Goal: Check status: Check status

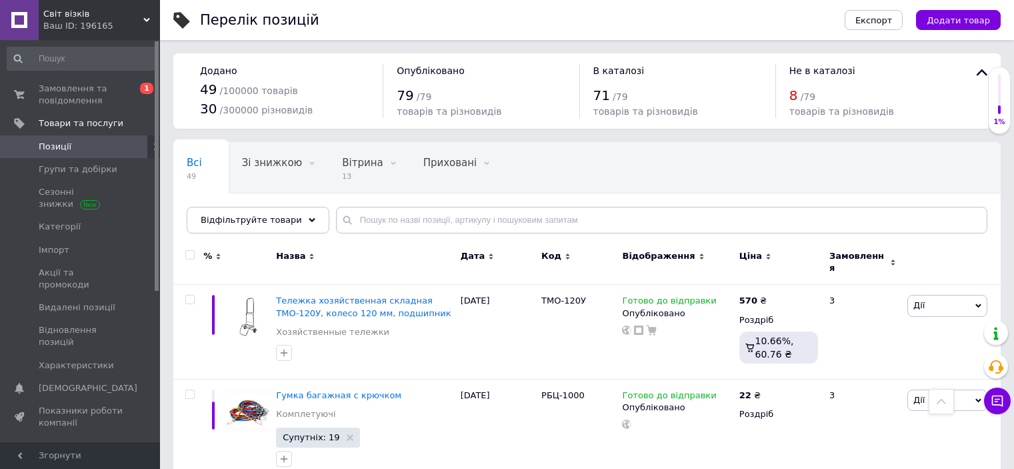
click at [99, 93] on span "Замовлення та повідомлення" at bounding box center [81, 95] width 85 height 24
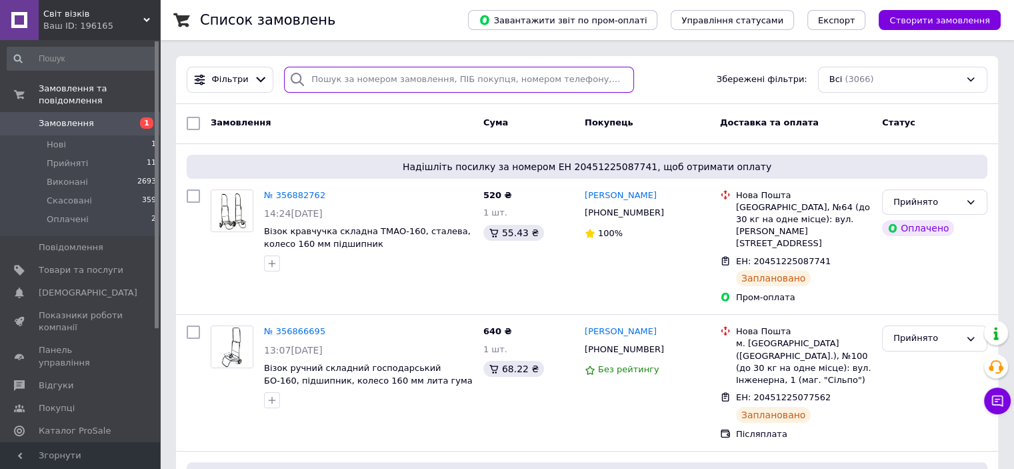
click at [404, 71] on input "search" at bounding box center [459, 80] width 350 height 26
type input "голяк"
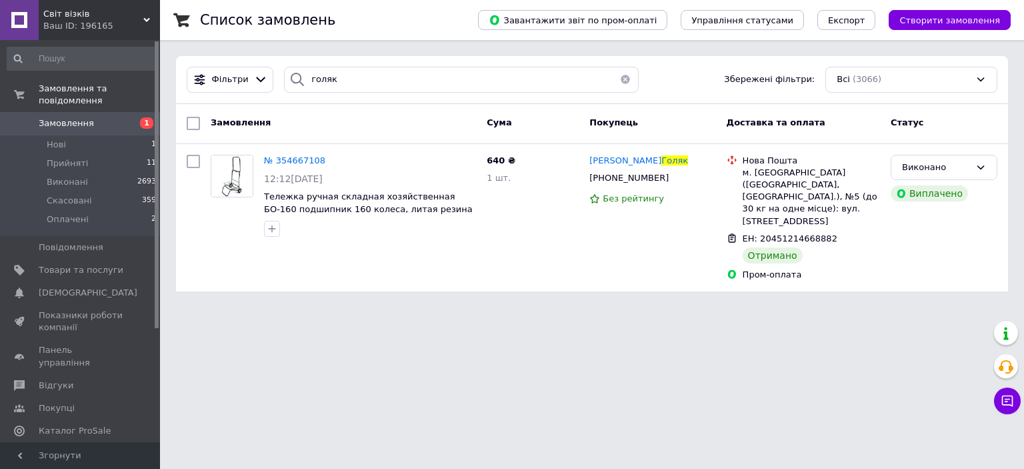
click at [1014, 91] on div "Список замовлень Завантажити звіт по пром-оплаті Управління статусами Експорт С…" at bounding box center [592, 153] width 864 height 307
click at [87, 117] on span "Замовлення" at bounding box center [66, 123] width 55 height 12
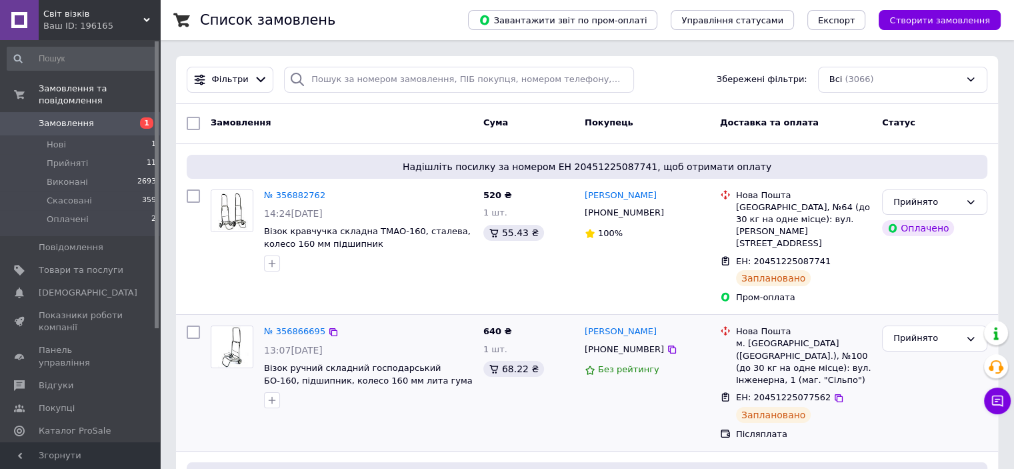
scroll to position [2472, 0]
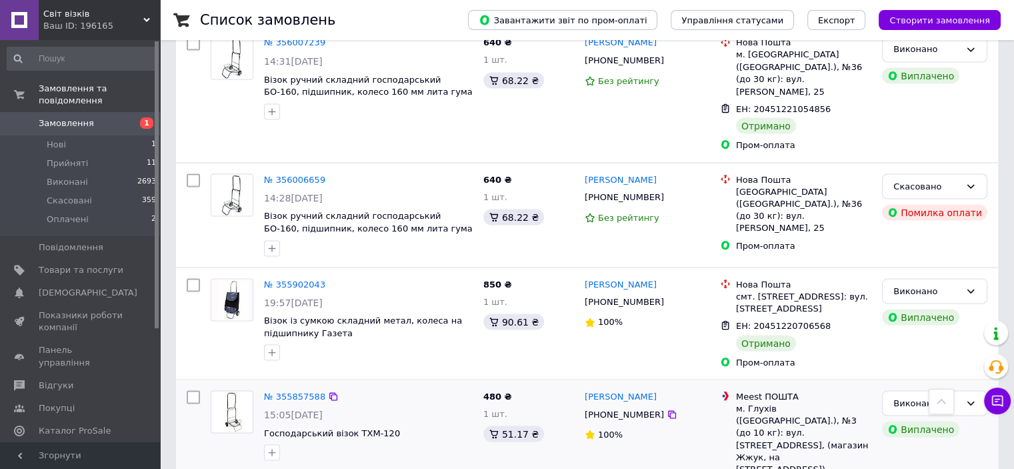
click at [988, 418] on div "Виплачено" at bounding box center [935, 428] width 111 height 21
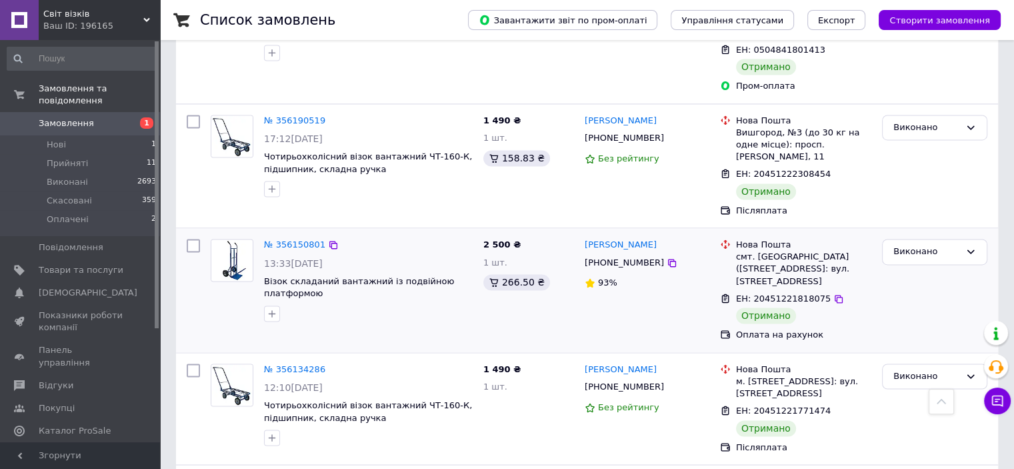
scroll to position [1671, 0]
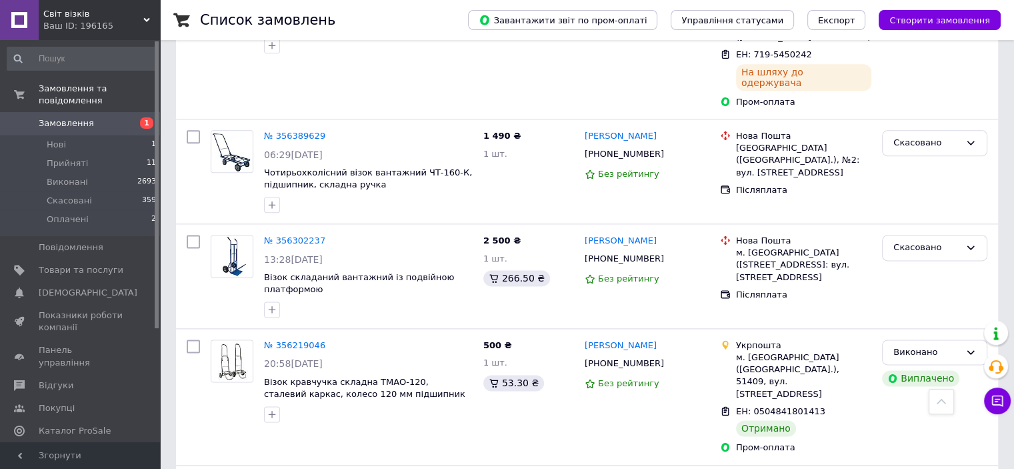
click at [83, 117] on span "Замовлення" at bounding box center [66, 123] width 55 height 12
